Goal: Find contact information: Find contact information

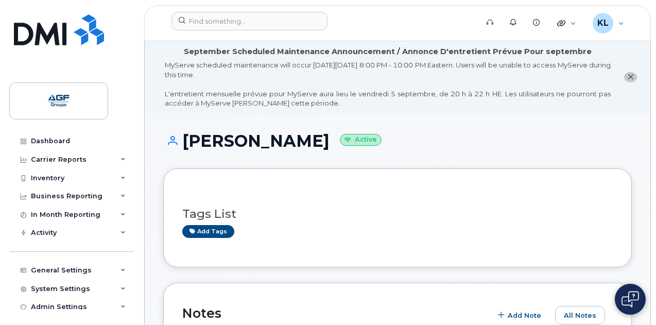
scroll to position [438, 0]
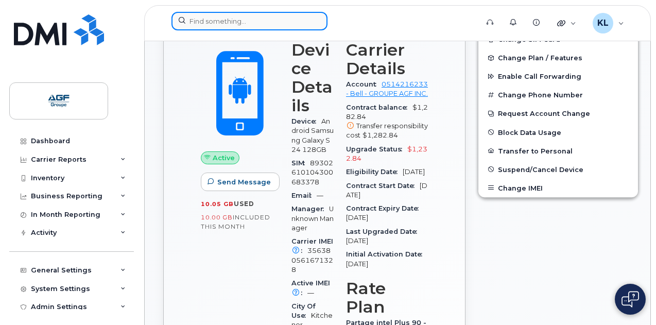
click at [194, 14] on input at bounding box center [249, 21] width 156 height 19
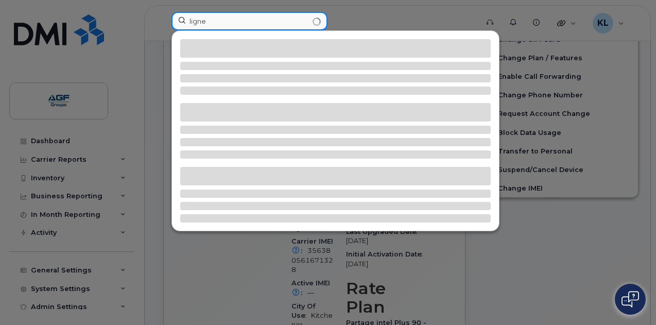
type input "ligne"
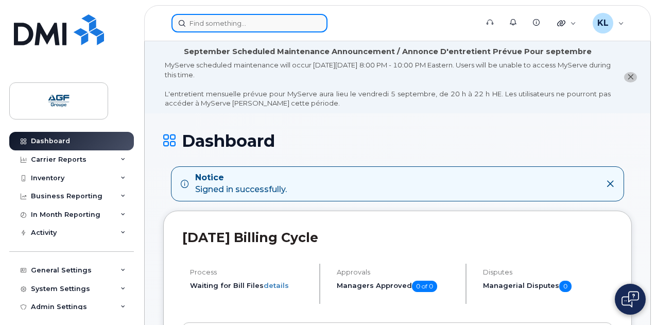
click at [189, 26] on input at bounding box center [249, 23] width 156 height 19
paste input "2267483102"
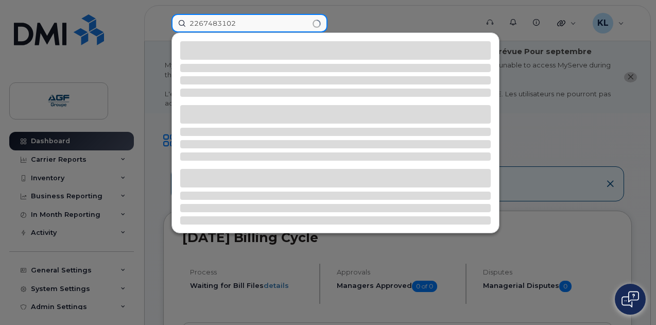
click at [229, 25] on input "2267483102" at bounding box center [249, 23] width 156 height 19
type input "[PERSON_NAME]"
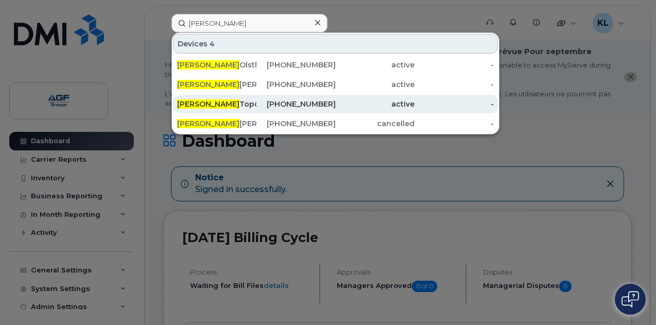
click at [237, 104] on div "[PERSON_NAME]" at bounding box center [216, 104] width 79 height 10
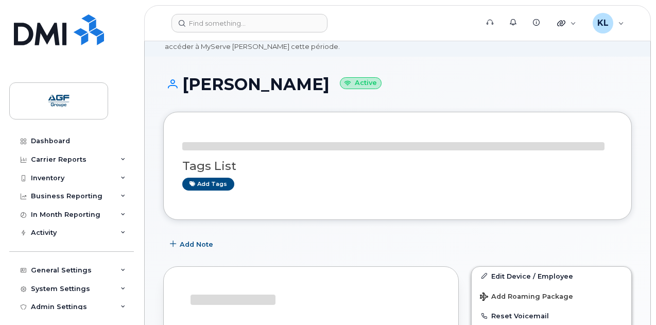
scroll to position [154, 0]
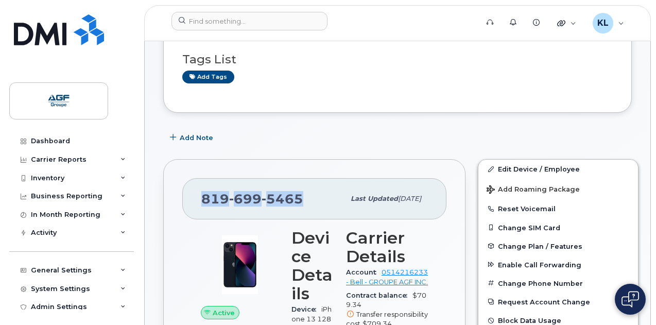
drag, startPoint x: 301, startPoint y: 198, endPoint x: 202, endPoint y: 195, distance: 98.9
click at [202, 195] on div "819 699 5465" at bounding box center [272, 199] width 143 height 22
copy span "819 699 5465"
